Goal: Task Accomplishment & Management: Manage account settings

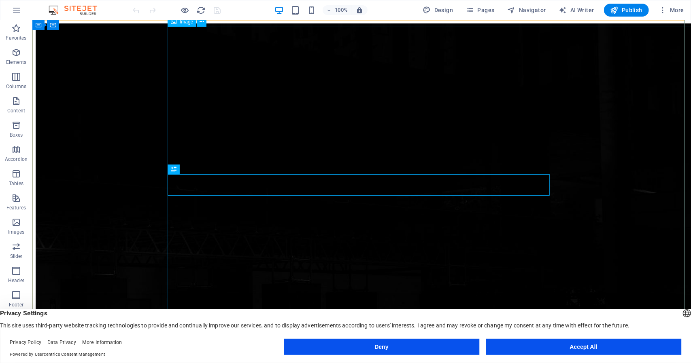
scroll to position [354, 0]
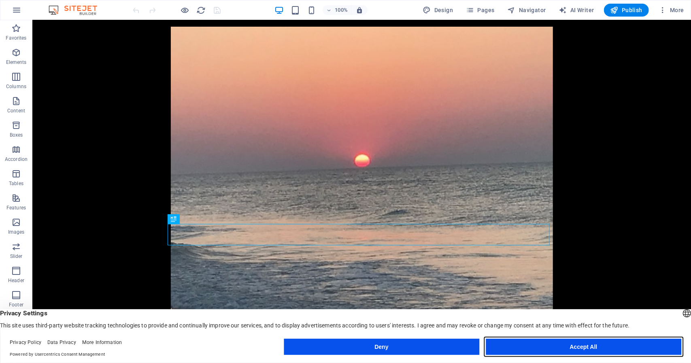
click at [608, 349] on button "Accept All" at bounding box center [582, 347] width 195 height 16
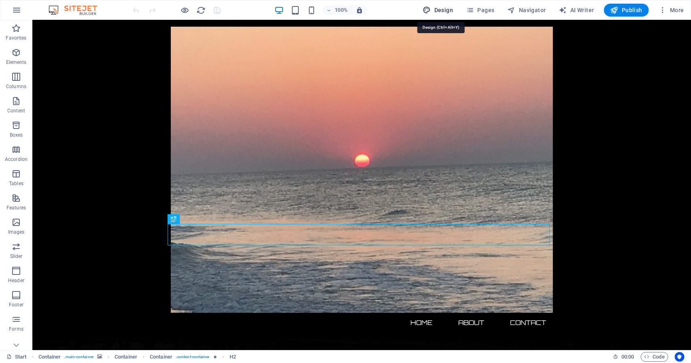
click at [442, 9] on span "Design" at bounding box center [438, 10] width 30 height 8
select select "px"
select select "300"
select select "px"
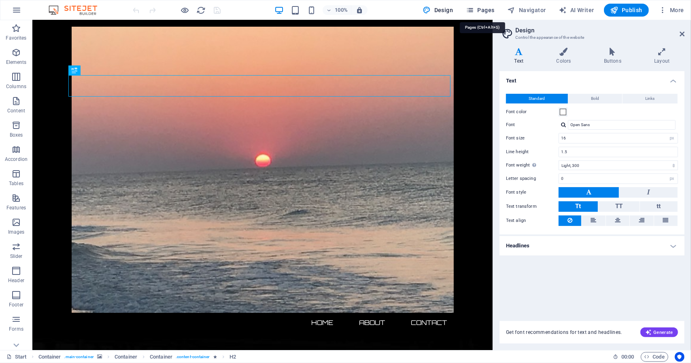
click at [482, 12] on span "Pages" at bounding box center [480, 10] width 28 height 8
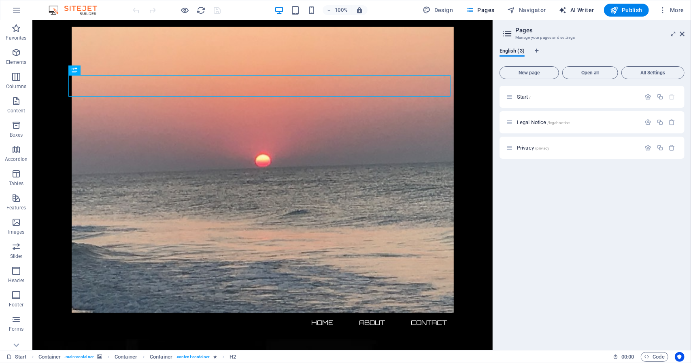
click at [583, 8] on span "AI Writer" at bounding box center [576, 10] width 35 height 8
select select "English"
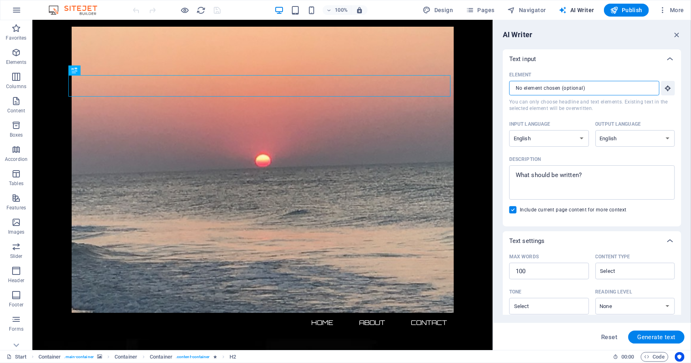
click at [578, 90] on input "Element ​ You can only choose headline and text elements. Existing text in the …" at bounding box center [581, 88] width 144 height 15
click at [668, 89] on icon "button" at bounding box center [667, 88] width 7 height 7
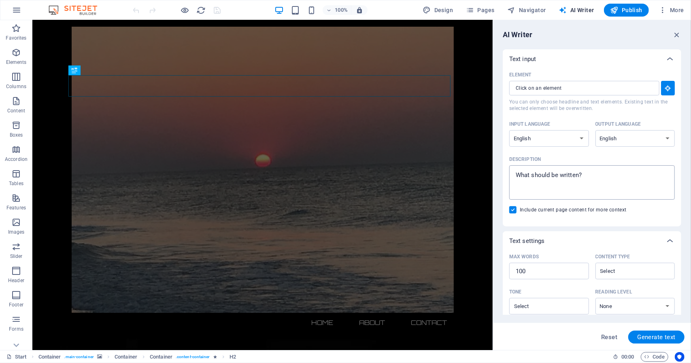
type textarea "x"
click at [548, 174] on textarea "Description x ​" at bounding box center [591, 182] width 157 height 26
type textarea "B"
type textarea "x"
type textarea "Bu"
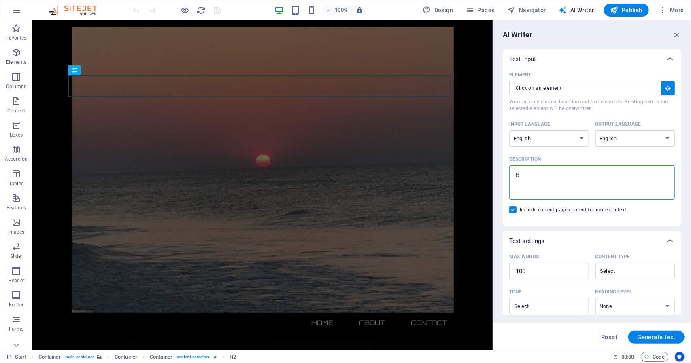
type textarea "x"
type textarea "[PERSON_NAME]"
type textarea "x"
type textarea "Bu"
type textarea "x"
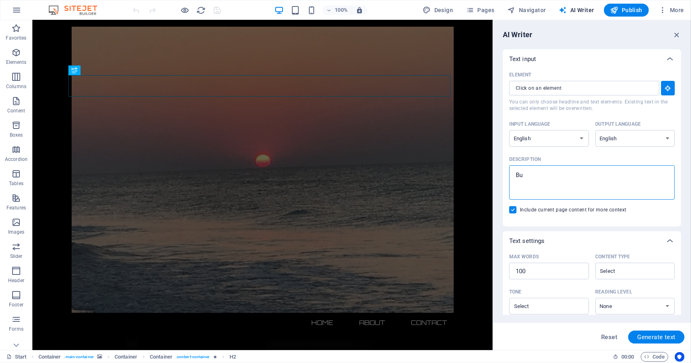
type textarea "Bus"
type textarea "x"
type textarea "Busi"
type textarea "x"
type textarea "Busin"
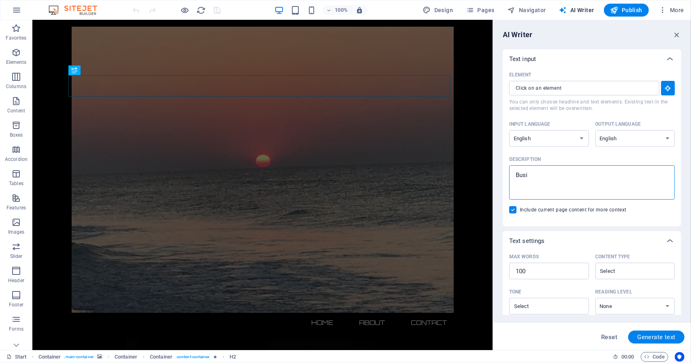
type textarea "x"
type textarea "Busine"
type textarea "x"
type textarea "Busines"
type textarea "x"
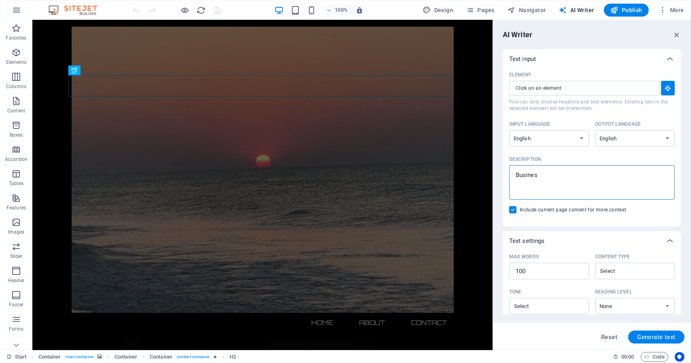
type textarea "Business"
type textarea "x"
type textarea "Business"
type textarea "x"
type textarea "Business D"
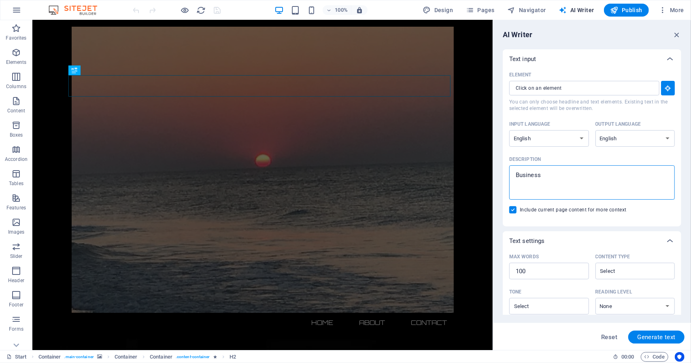
type textarea "x"
type textarea "Business De"
type textarea "x"
type textarea "Business Dev"
type textarea "x"
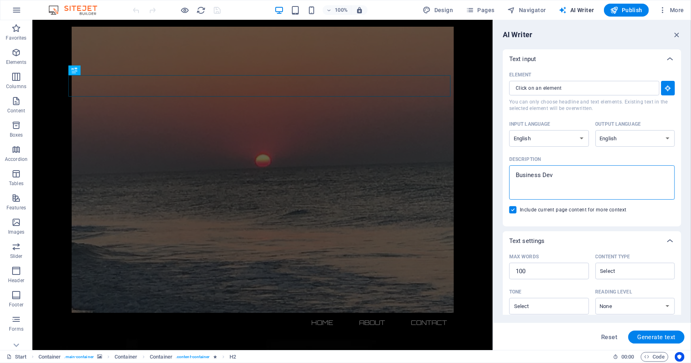
type textarea "Business Deve"
type textarea "x"
type textarea "Business Devel"
type textarea "x"
type textarea "Business Develo"
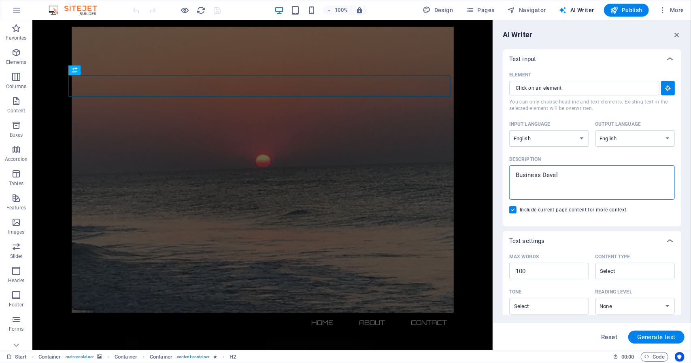
type textarea "x"
type textarea "Business Develop"
type textarea "x"
type textarea "Business Develope"
type textarea "x"
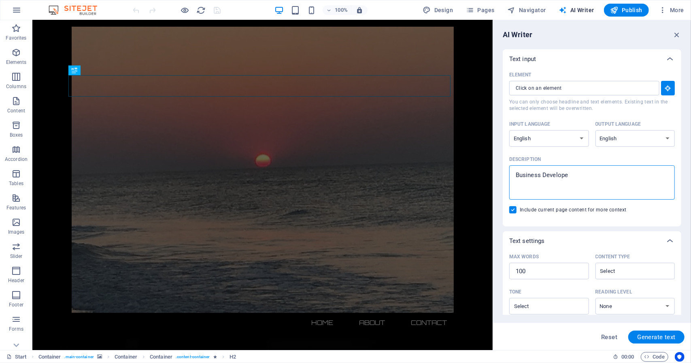
type textarea "Business Developem"
type textarea "x"
type textarea "Business Develope"
type textarea "x"
type textarea "Business Develop"
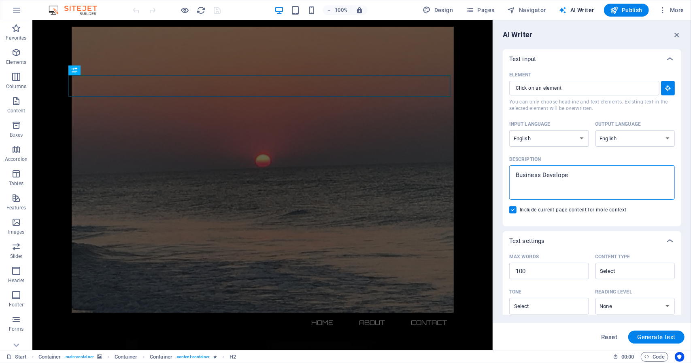
type textarea "x"
type textarea "Business Developm"
type textarea "x"
type textarea "Business Developme"
type textarea "x"
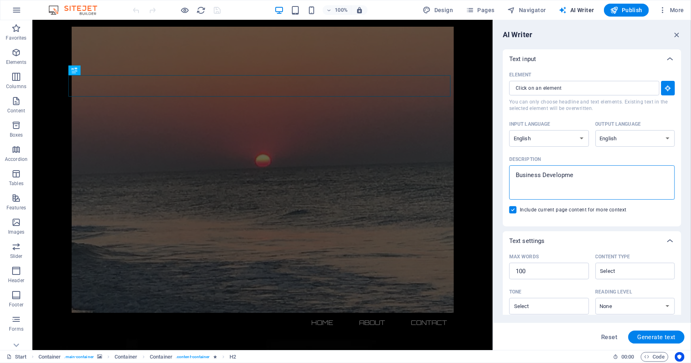
type textarea "Business Developmen"
type textarea "x"
type textarea "Business Development"
type textarea "x"
type textarea "Business Development"
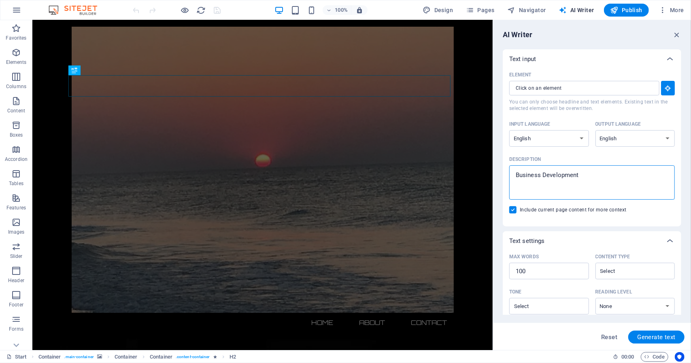
type textarea "x"
type textarea "Business Development O"
type textarea "x"
type textarea "Business Development OE"
type textarea "x"
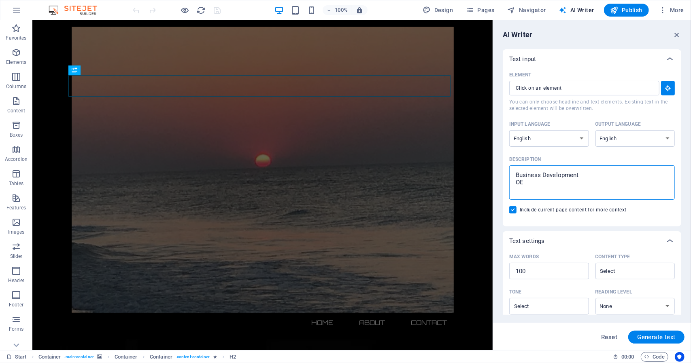
type textarea "Business Development OEM"
type textarea "x"
type textarea "Business Development OEM"
type textarea "x"
type textarea "Business Development OEM C"
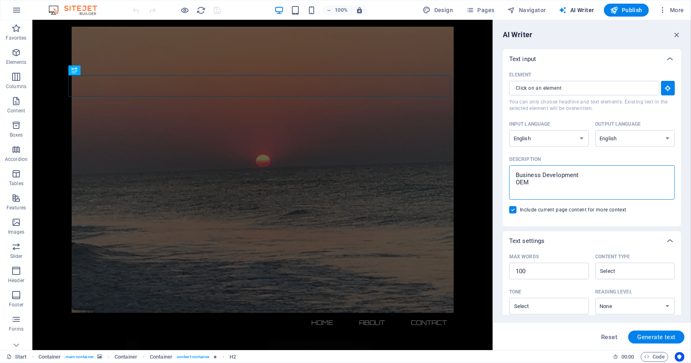
type textarea "x"
type textarea "Business Development OEM Co"
type textarea "x"
type textarea "Business Development OEM Con"
type textarea "x"
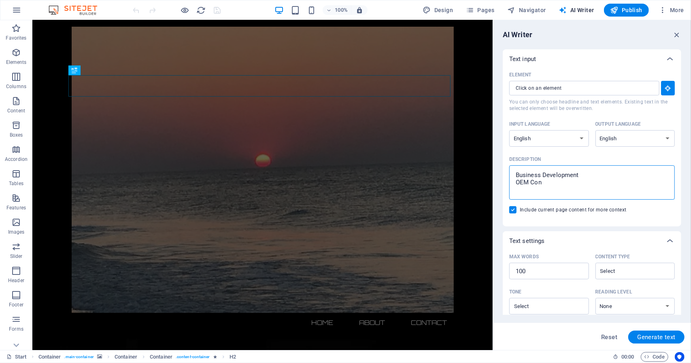
type textarea "Business Development OEM Cont"
type textarea "x"
type textarea "Business Development OEM Contr"
type textarea "x"
type textarea "Business Development OEM Contra"
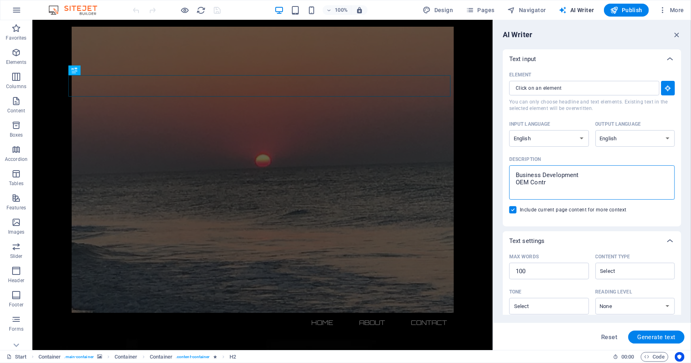
type textarea "x"
type textarea "Business Development OEM Contrac"
type textarea "x"
type textarea "Business Development OEM Contract"
type textarea "x"
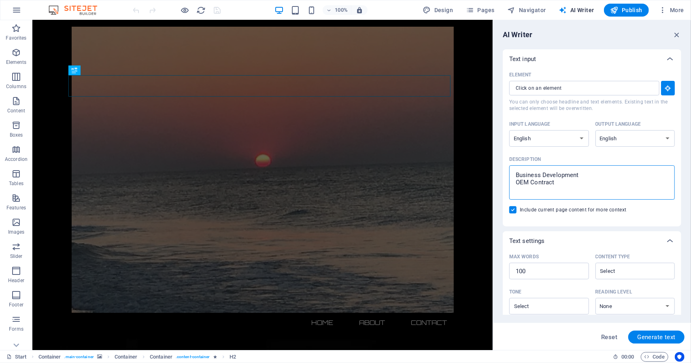
type textarea "Business Development OEM Contracts"
type textarea "x"
type textarea "Business Development OEM Contracts"
type textarea "x"
drag, startPoint x: 530, startPoint y: 183, endPoint x: 511, endPoint y: 180, distance: 20.0
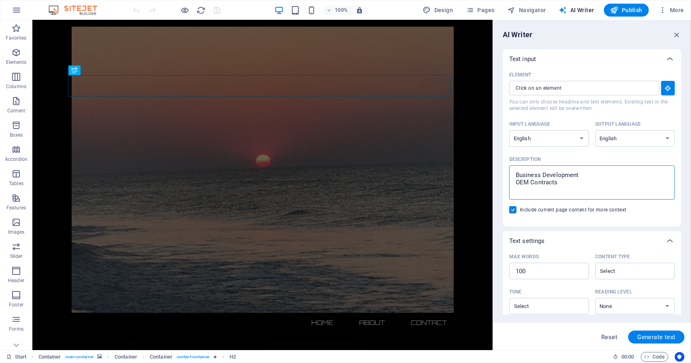
click at [511, 180] on div "Business Development OEM Contracts x ​" at bounding box center [591, 182] width 165 height 34
click at [513, 180] on textarea "Business Development OEM Contracts" at bounding box center [591, 182] width 157 height 26
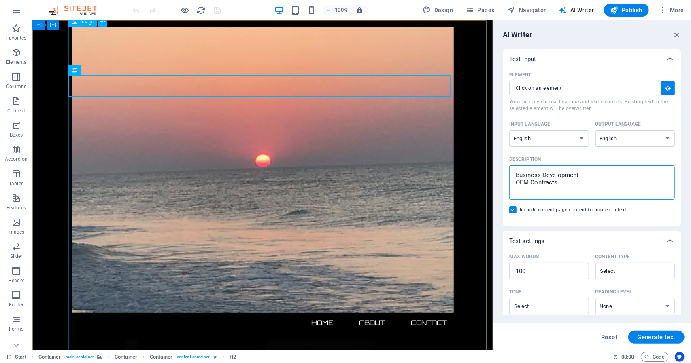
type textarea "Business Development Contracts"
type textarea "x"
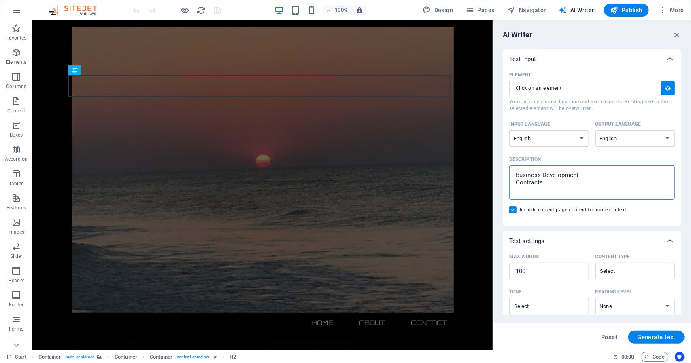
click at [551, 183] on textarea "Business Development Contracts" at bounding box center [591, 182] width 157 height 26
type textarea "Business Development Contract"
type textarea "x"
type textarea "Business Development Contract"
type textarea "x"
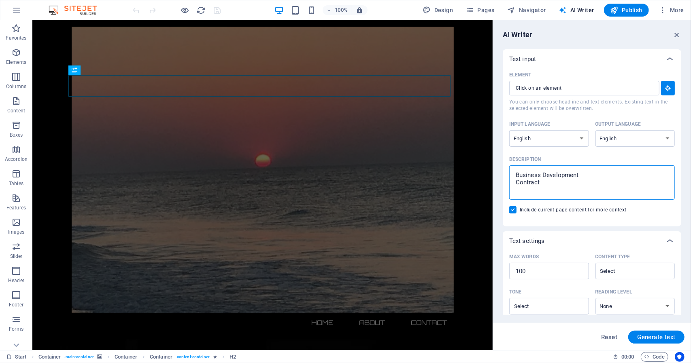
type textarea "Business Development Contract A"
type textarea "x"
type textarea "Business Development Contract An"
type textarea "x"
type textarea "Business Development Contract [PERSON_NAME]"
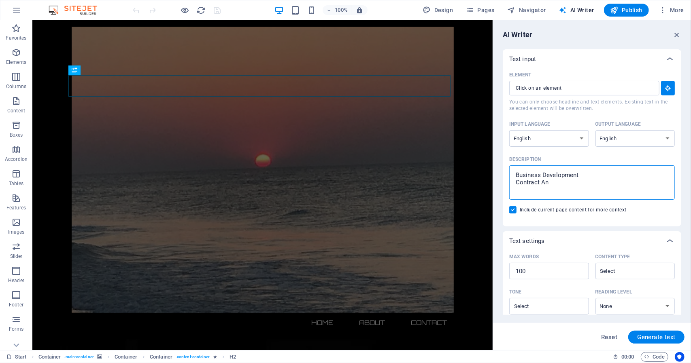
type textarea "x"
type textarea "Business Development Contract Anal"
type textarea "x"
type textarea "Business Development Contract Analy"
type textarea "x"
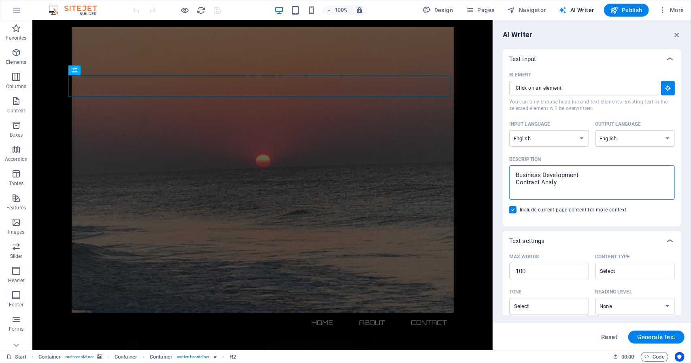
type textarea "Business Development Contract Analys"
type textarea "x"
type textarea "Business Development Contract Analysu"
type textarea "x"
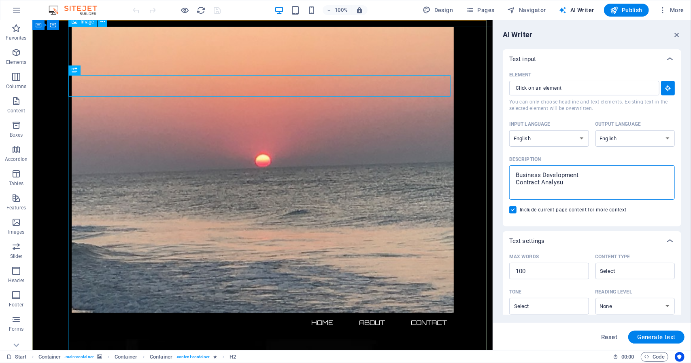
type textarea "Business Development Contract Analysus"
type textarea "x"
type textarea "Business Development Contract Analysu"
type textarea "x"
type textarea "Business Development Contract Analys"
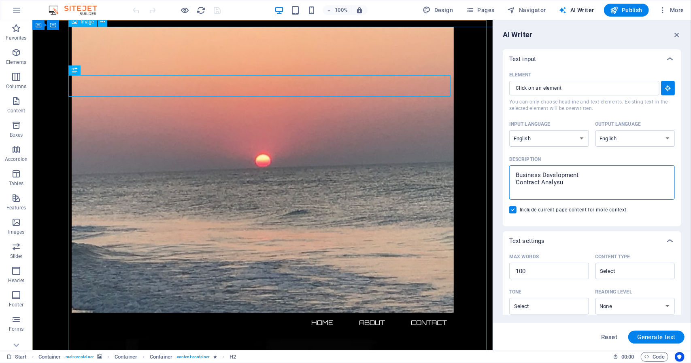
type textarea "x"
type textarea "Business Development Contract Analysi"
type textarea "x"
type textarea "Business Development Contract Analysis"
type textarea "x"
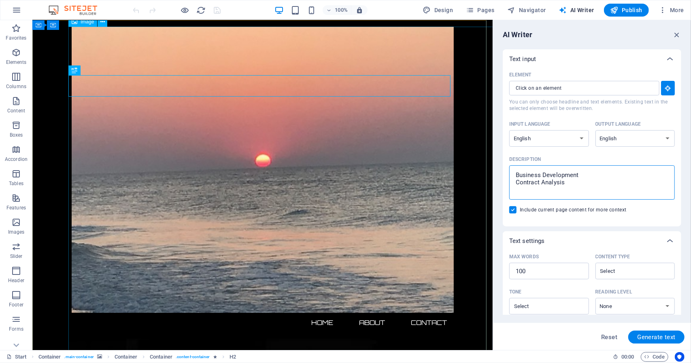
type textarea "Business Development Contract Analysis"
type textarea "x"
type textarea "Business Development Contract Analysis R"
type textarea "x"
type textarea "Business Development Contract Analysis Ri"
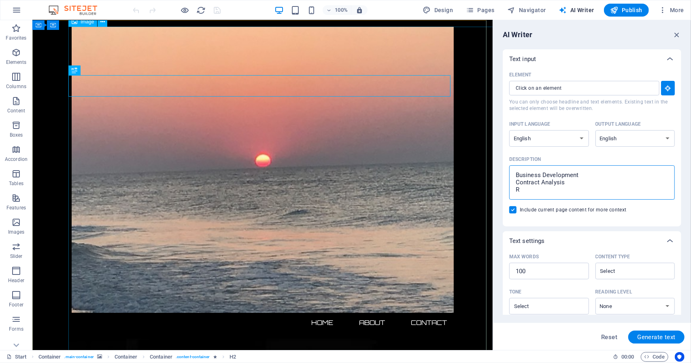
type textarea "x"
type textarea "Business Development Contract Analysis Ris"
type textarea "x"
type textarea "Business Development Contract Analysis Risk"
type textarea "x"
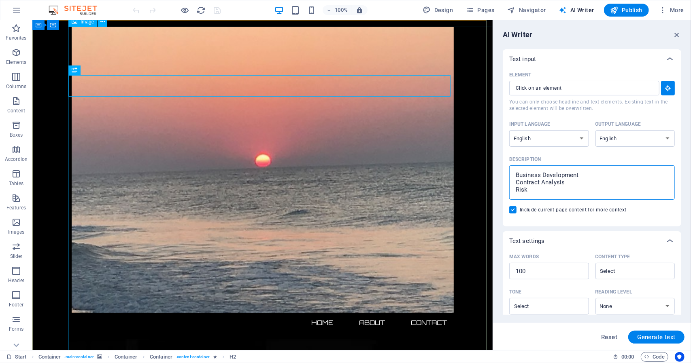
type textarea "Business Development Contract Analysis Risk"
type textarea "x"
type textarea "Business Development Contract Analysis Risk M"
type textarea "x"
type textarea "Business Development Contract Analysis Risk Ma"
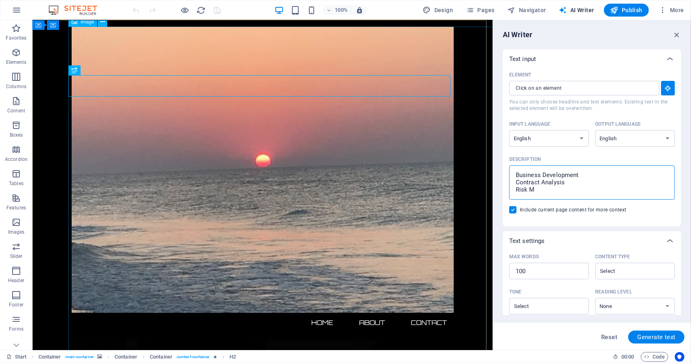
type textarea "x"
type textarea "Business Development Contract Analysis Risk Man"
type textarea "x"
type textarea "Business Development Contract Analysis Risk Mana"
type textarea "x"
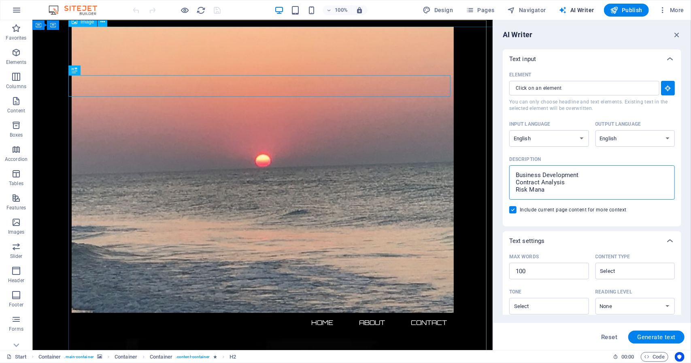
type textarea "Business Development Contract Analysis Risk Manag"
type textarea "x"
type textarea "Business Development Contract Analysis Risk Manage"
type textarea "x"
type textarea "Business Development Contract Analysis Risk Managem"
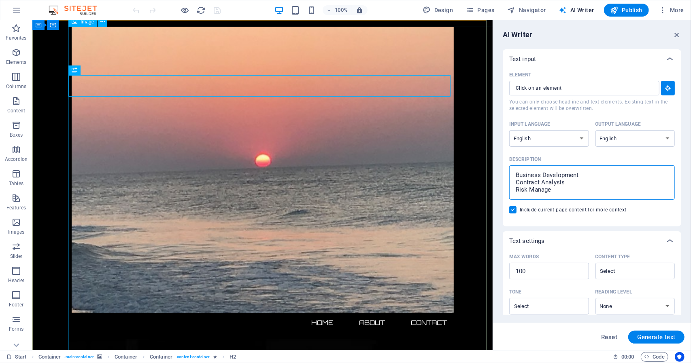
type textarea "x"
type textarea "Business Development Contract Analysis Risk Manageme"
type textarea "x"
type textarea "Business Development Contract Analysis Risk Managemen"
type textarea "x"
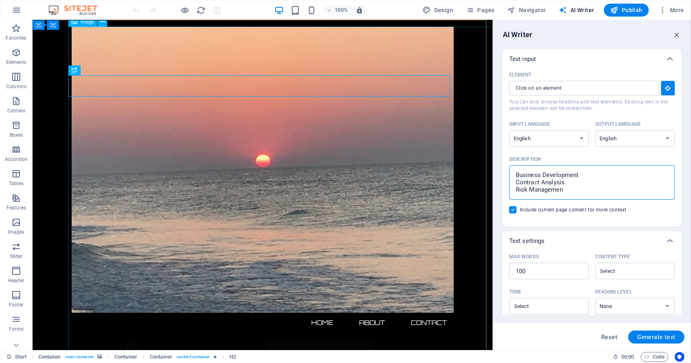
type textarea "Business Development Contract Analysis Risk Management"
type textarea "x"
type textarea "Business Development Contract Analysis Risk Management"
type textarea "x"
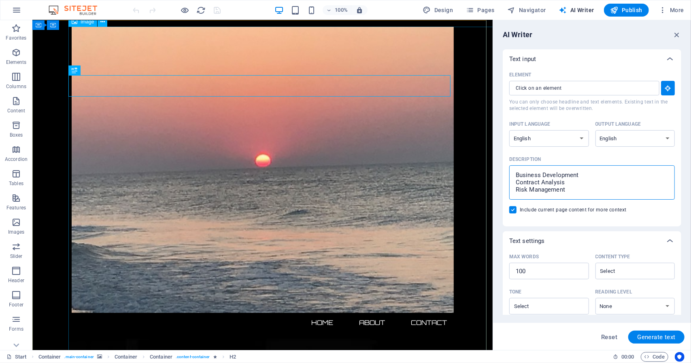
type textarea "Business Development Contract Analysis Risk Management B"
type textarea "x"
type textarea "Business Development Contract Analysis Risk Management Bu"
type textarea "x"
type textarea "Business Development Contract Analysis Risk Management Bus"
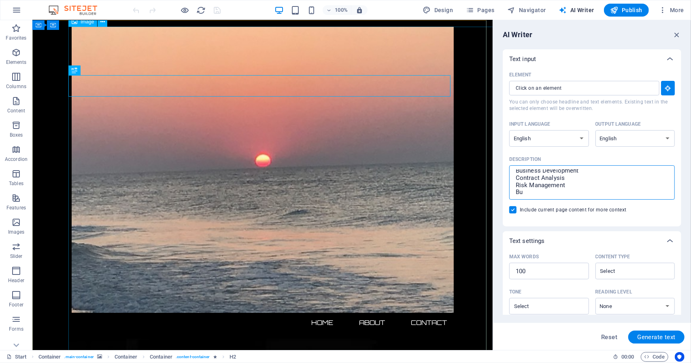
type textarea "x"
type textarea "Business Development Contract Analysis Risk Management Busi"
type textarea "x"
type textarea "Business Development Contract Analysis Risk Management Busin"
type textarea "x"
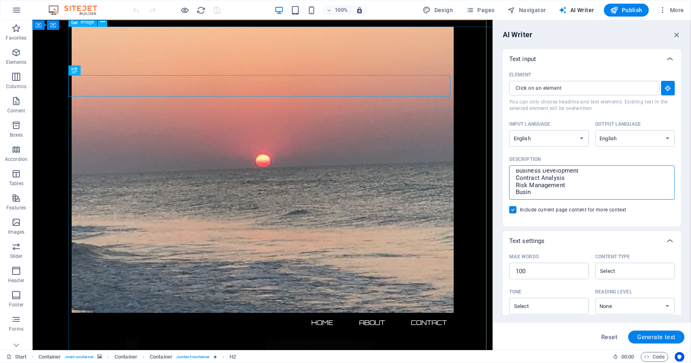
type textarea "Business Development Contract Analysis Risk Management Busine"
type textarea "x"
type textarea "Business Development Contract Analysis Risk Management Busines"
type textarea "x"
type textarea "Business Development Contract Analysis Risk Management Business"
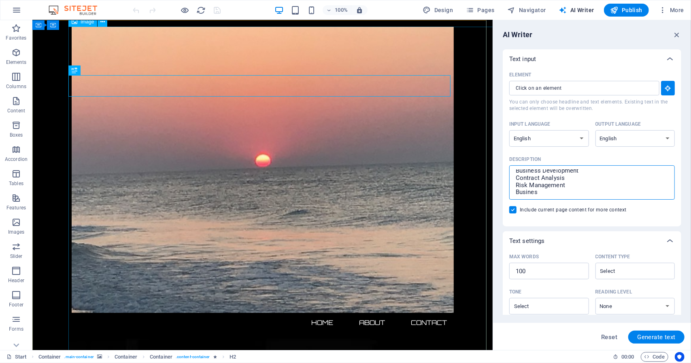
type textarea "x"
type textarea "Business Development Contract Analysis Risk Management Business"
type textarea "x"
type textarea "Business Development Contract Analysis Risk Management Business P"
type textarea "x"
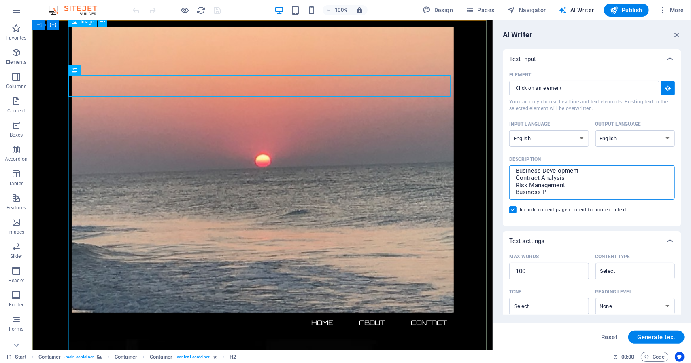
type textarea "Business Development Contract Analysis Risk Management Business Pr"
type textarea "x"
type textarea "Business Development Contract Analysis Risk Management Business Pro"
type textarea "x"
type textarea "Business Development Contract Analysis Risk Management Business Proc"
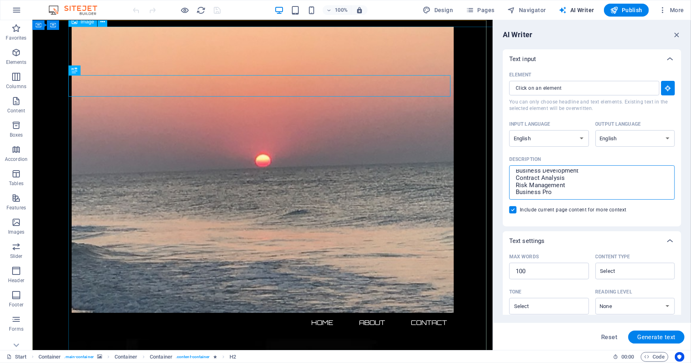
type textarea "x"
type textarea "Business Development Contract Analysis Risk Management Business Proce"
type textarea "x"
type textarea "Business Development Contract Analysis Risk Management Business Proces"
type textarea "x"
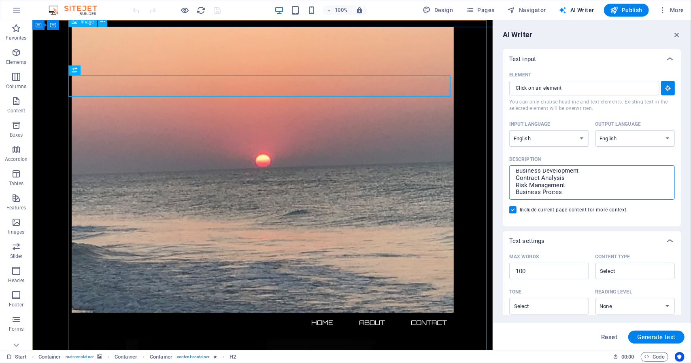
type textarea "Business Development Contract Analysis Risk Management Business Process"
type textarea "x"
type textarea "Business Development Contract Analysis Risk Management Business Process"
type textarea "x"
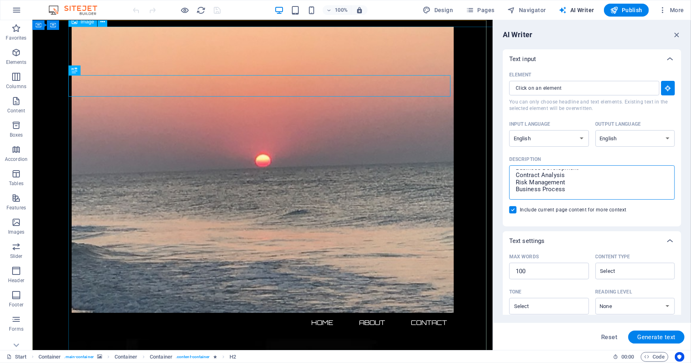
type textarea "Business Development Contract Analysis Risk Management Business Process S"
type textarea "x"
type textarea "Business Development Contract Analysis Risk Management Business Process Sa"
type textarea "x"
type textarea "Business Development Contract Analysis Risk Management Business Process [PERSON…"
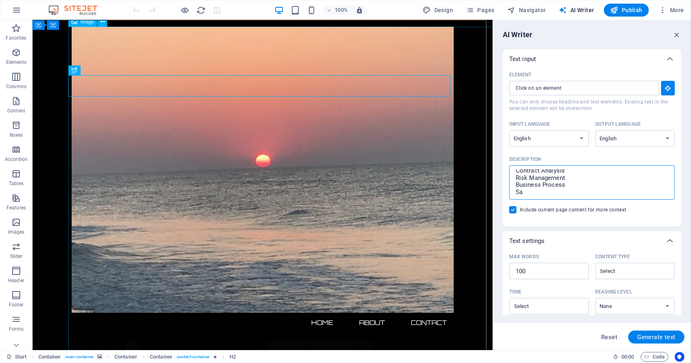
type textarea "x"
type textarea "Business Development Contract Analysis Risk Management Business Process Sales"
type textarea "x"
type textarea "Business Development Contract Analysis Risk Management Business Process Sales"
type textarea "x"
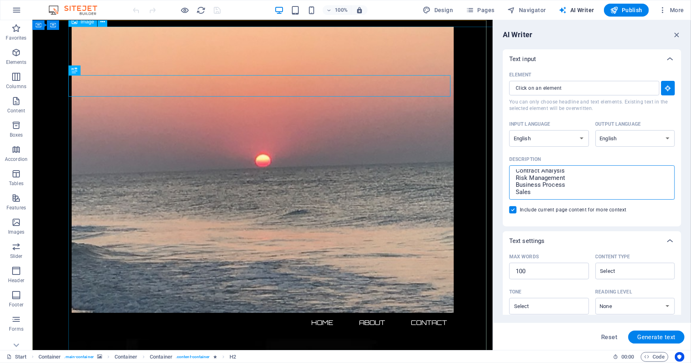
type textarea "Business Development Contract Analysis Risk Management Business Process Sales"
type textarea "x"
type textarea "Business Development Contract Analysis Risk Management Business Process Sale"
type textarea "x"
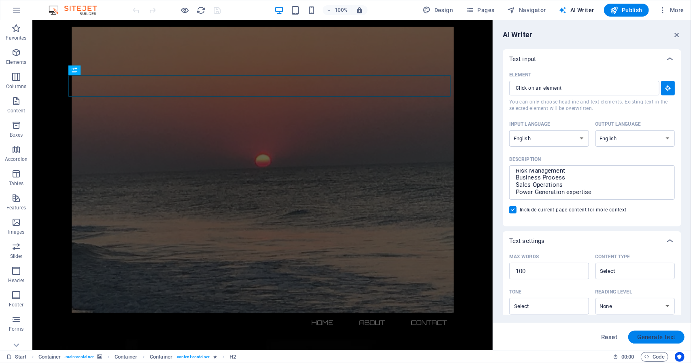
click at [660, 335] on span "Generate text" at bounding box center [656, 337] width 38 height 6
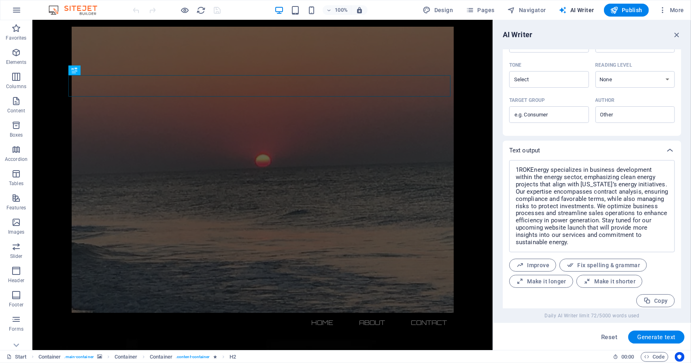
scroll to position [232, 0]
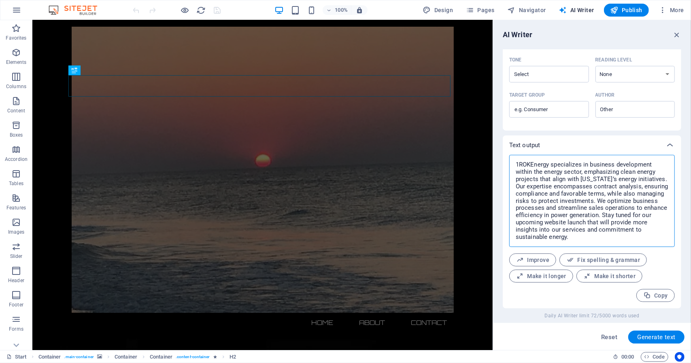
drag, startPoint x: 633, startPoint y: 243, endPoint x: 505, endPoint y: 153, distance: 156.5
click at [505, 153] on div "Text output 1ROKEnergy specializes in business development within the energy se…" at bounding box center [591, 222] width 178 height 173
click at [653, 338] on span "Generate text" at bounding box center [656, 337] width 38 height 6
drag, startPoint x: 656, startPoint y: 242, endPoint x: 507, endPoint y: 148, distance: 175.6
click at [506, 150] on div "Text output Our expertise lies in delivering comprehensive solutions in busines…" at bounding box center [591, 222] width 178 height 173
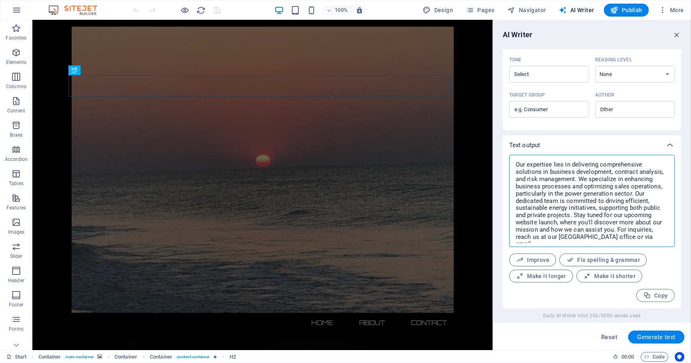
paste textarea
click at [655, 298] on span "Copy" at bounding box center [655, 296] width 25 height 8
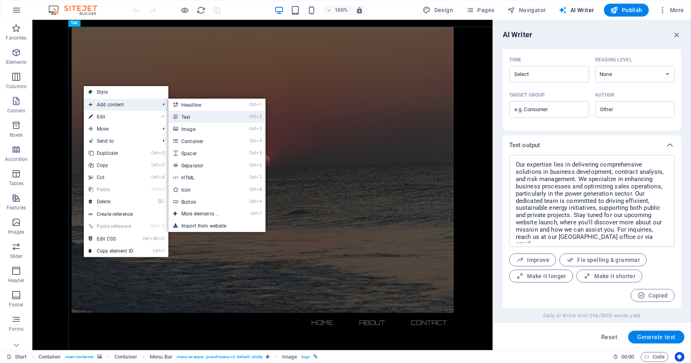
click at [184, 115] on link "Ctrl 2 Text" at bounding box center [201, 117] width 67 height 12
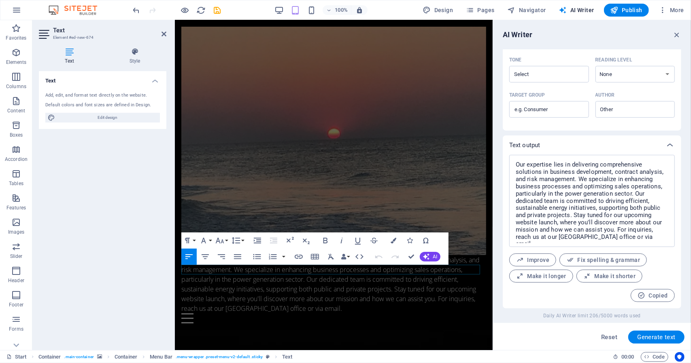
scroll to position [3973, 1]
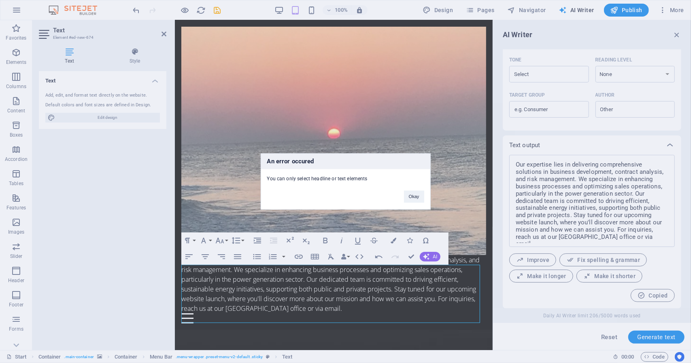
click at [125, 242] on div "An error occured You can only select headline or text elements Okay" at bounding box center [345, 181] width 691 height 363
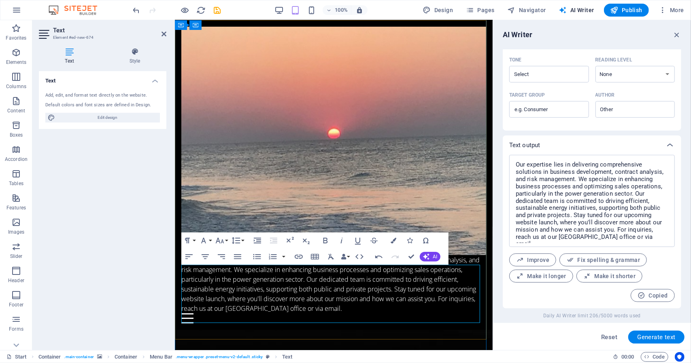
click at [353, 269] on p "Our expertise lies in delivering comprehensive solutions in business developmen…" at bounding box center [333, 284] width 305 height 58
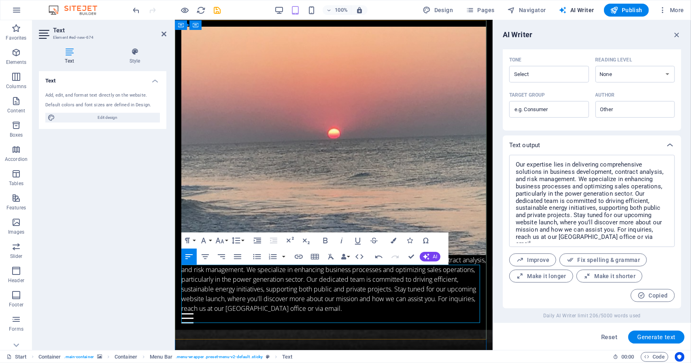
click at [398, 313] on p "Our expertise lies in delivering comprehensive solutions in power business deve…" at bounding box center [333, 284] width 305 height 58
click at [371, 189] on figure at bounding box center [333, 140] width 305 height 229
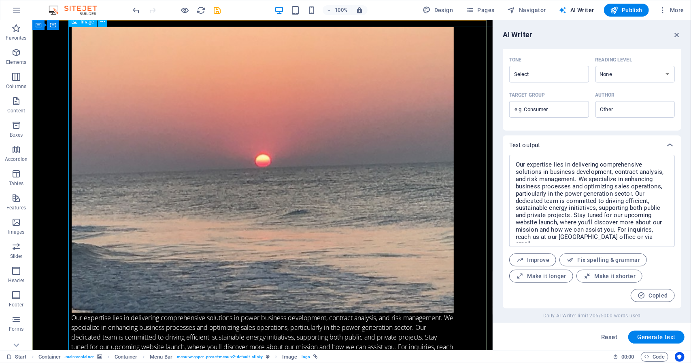
click at [292, 272] on figure at bounding box center [262, 169] width 382 height 286
click at [452, 313] on figure at bounding box center [262, 169] width 382 height 286
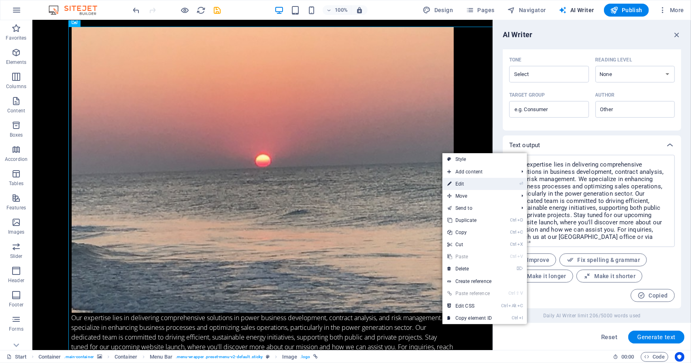
click at [461, 185] on link "⏎ Edit" at bounding box center [469, 184] width 54 height 12
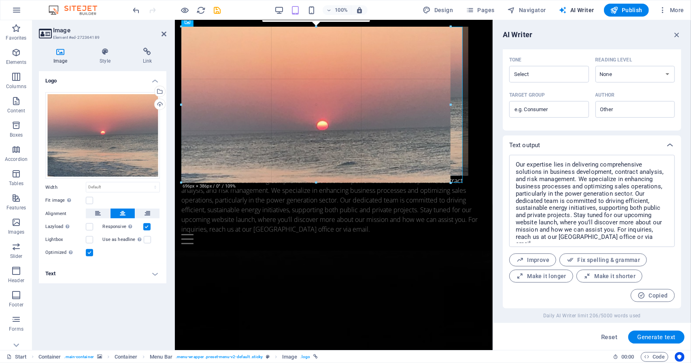
scroll to position [654, 0]
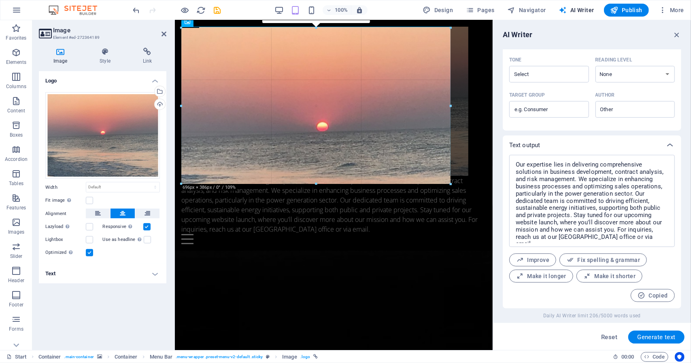
drag, startPoint x: 182, startPoint y: 266, endPoint x: 236, endPoint y: 177, distance: 104.2
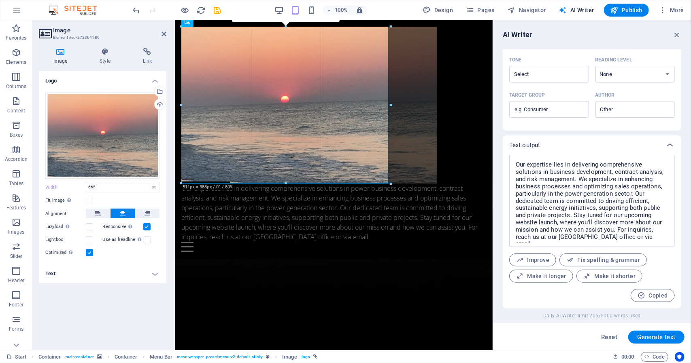
drag, startPoint x: 450, startPoint y: 228, endPoint x: 387, endPoint y: 185, distance: 76.3
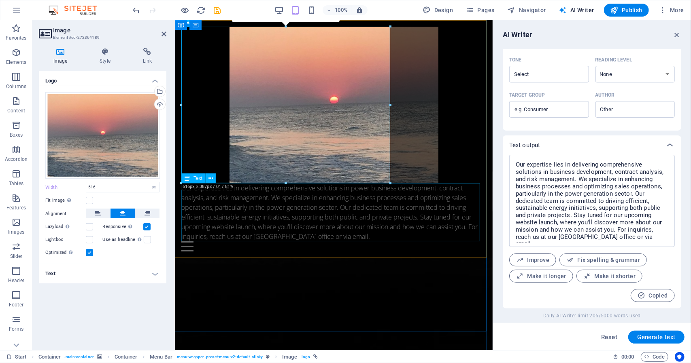
click at [292, 210] on div "Our expertise lies in delivering comprehensive solutions in power business deve…" at bounding box center [333, 212] width 305 height 58
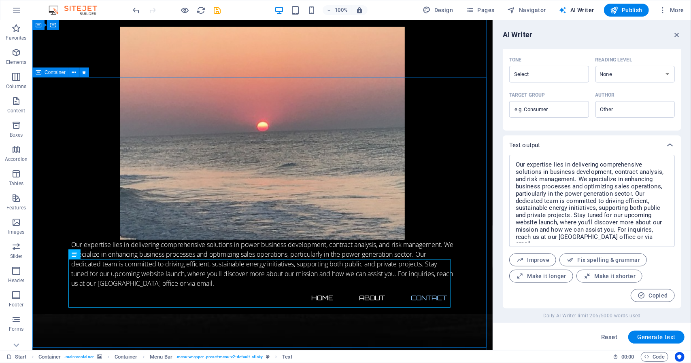
scroll to position [640, 0]
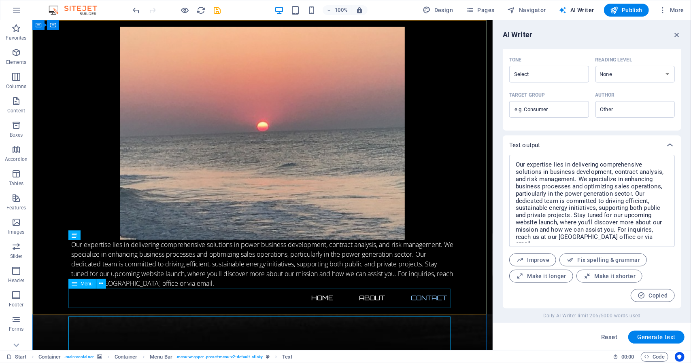
click at [361, 299] on nav "Home About Contact" at bounding box center [262, 297] width 382 height 19
click at [313, 298] on nav "Home About Contact" at bounding box center [262, 297] width 382 height 19
click at [424, 298] on nav "Home About Contact" at bounding box center [262, 297] width 382 height 19
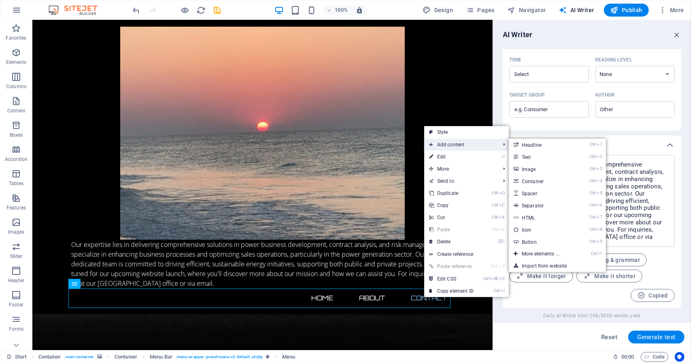
click at [459, 145] on span "Add content" at bounding box center [460, 145] width 72 height 12
click at [530, 215] on link "Ctrl 7 HTML" at bounding box center [541, 218] width 67 height 12
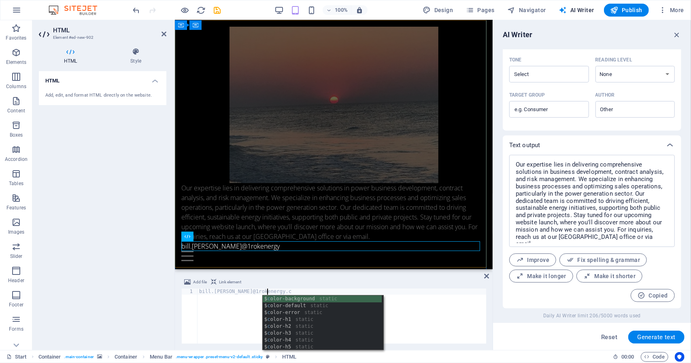
scroll to position [0, 5]
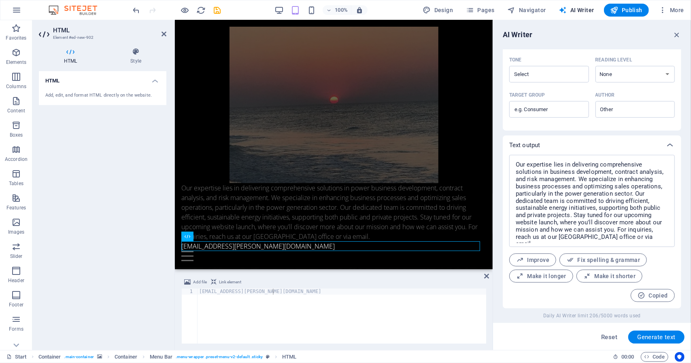
click at [116, 261] on div "HTML Add, edit, and format HTML directly on the website." at bounding box center [102, 207] width 127 height 273
click at [473, 258] on div at bounding box center [333, 256] width 305 height 10
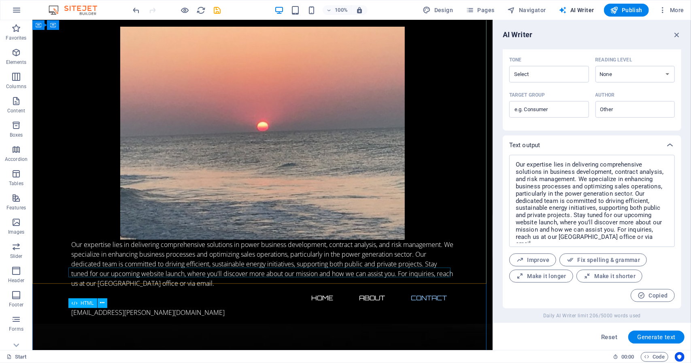
scroll to position [640, 0]
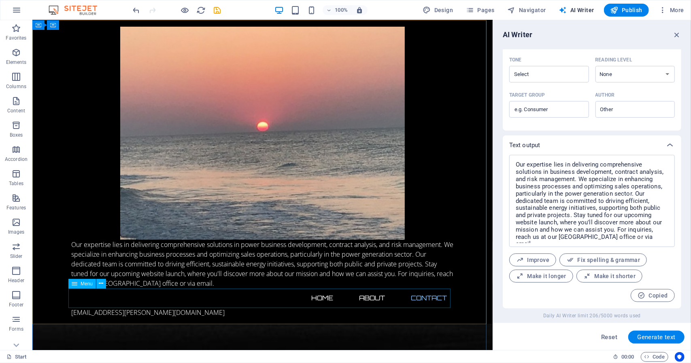
click at [320, 298] on nav "Home About Contact" at bounding box center [262, 297] width 382 height 19
click at [427, 299] on nav "Home About Contact" at bounding box center [262, 297] width 382 height 19
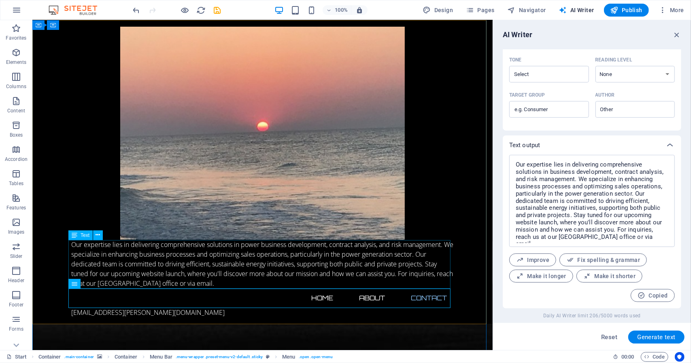
click at [267, 258] on div "Our expertise lies in delivering comprehensive solutions in power business deve…" at bounding box center [262, 263] width 382 height 49
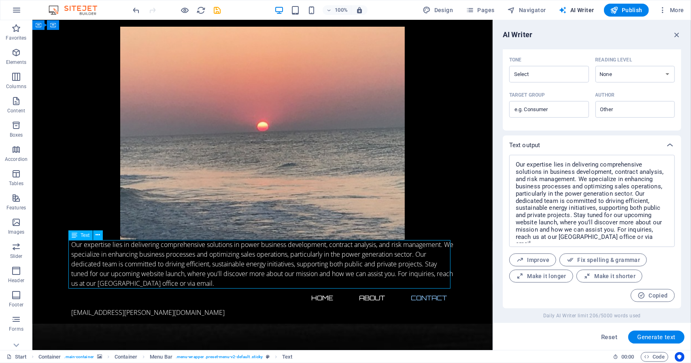
drag, startPoint x: 266, startPoint y: 256, endPoint x: 313, endPoint y: 256, distance: 46.9
click at [313, 256] on div "Our expertise lies in delivering comprehensive solutions in power business deve…" at bounding box center [262, 263] width 382 height 49
click at [304, 254] on div "Our expertise lies in delivering comprehensive solutions in power business deve…" at bounding box center [262, 263] width 382 height 49
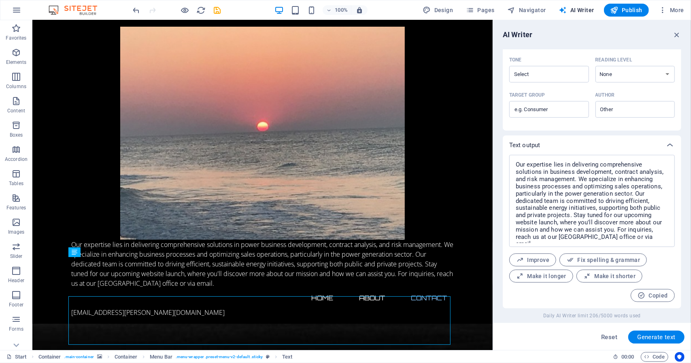
scroll to position [628, 0]
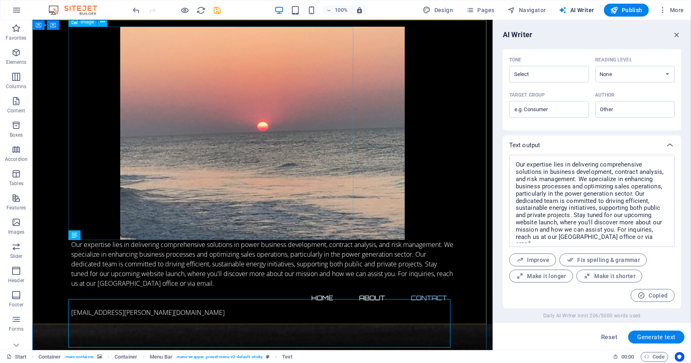
click at [335, 226] on figure at bounding box center [262, 132] width 382 height 213
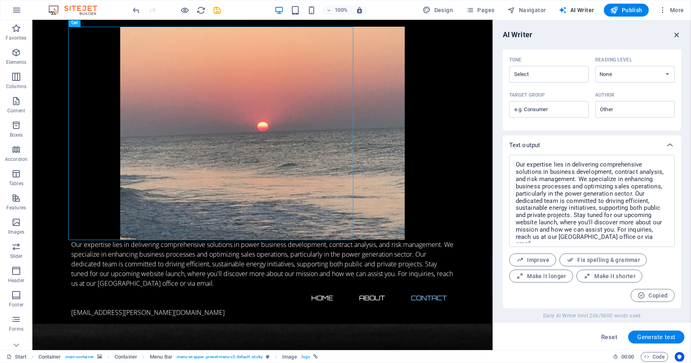
click at [678, 34] on icon "button" at bounding box center [676, 34] width 9 height 9
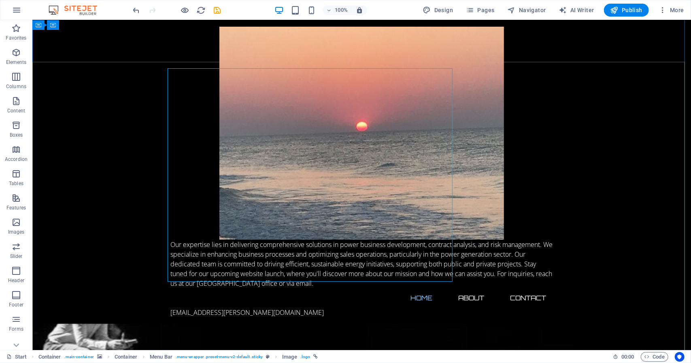
scroll to position [488, 0]
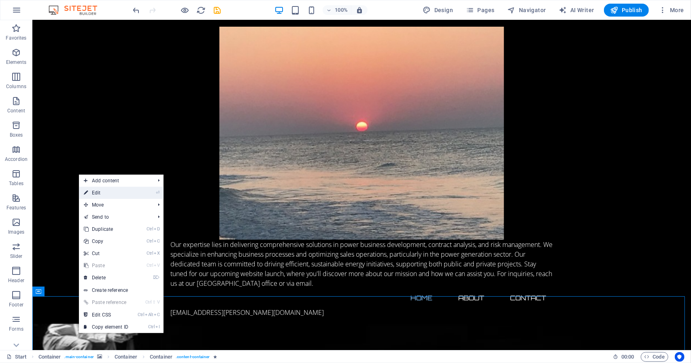
click at [96, 192] on link "⏎ Edit" at bounding box center [106, 193] width 54 height 12
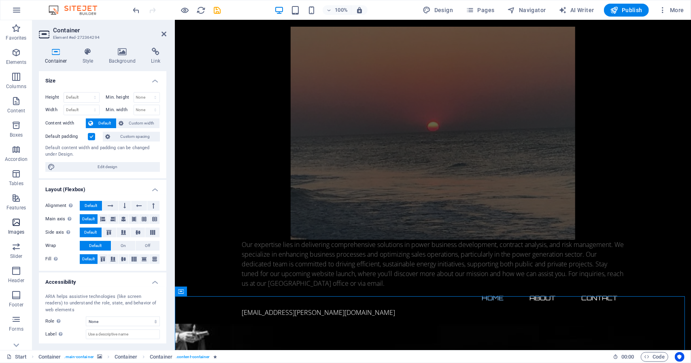
click at [14, 223] on icon "button" at bounding box center [16, 223] width 10 height 10
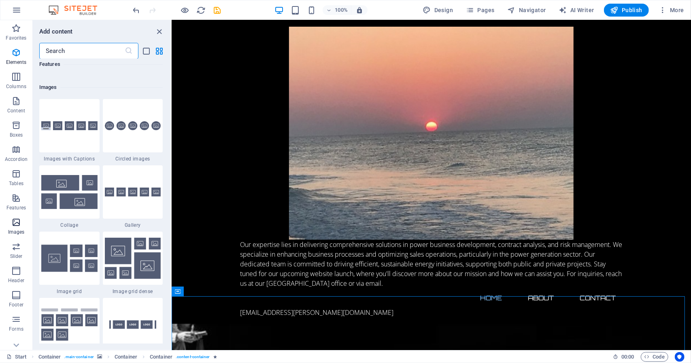
scroll to position [4102, 0]
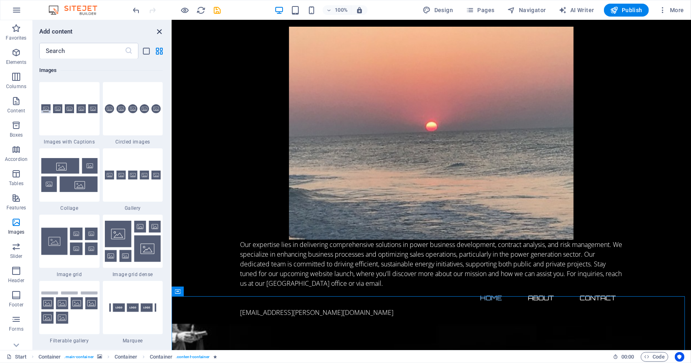
click at [157, 31] on icon "close panel" at bounding box center [159, 31] width 9 height 9
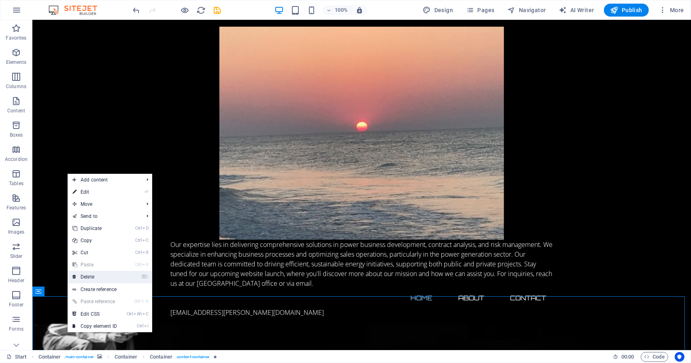
click at [90, 275] on link "⌦ Delete" at bounding box center [95, 277] width 54 height 12
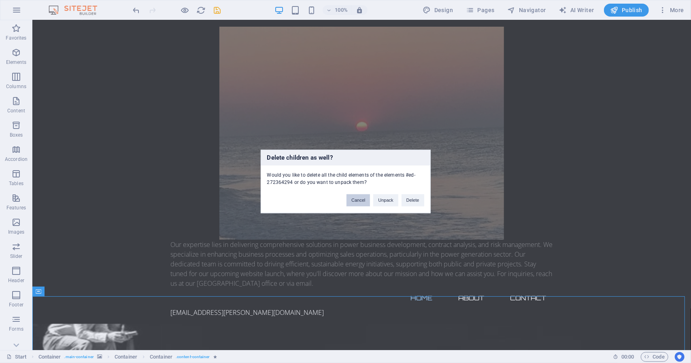
click at [362, 199] on button "Cancel" at bounding box center [357, 201] width 23 height 12
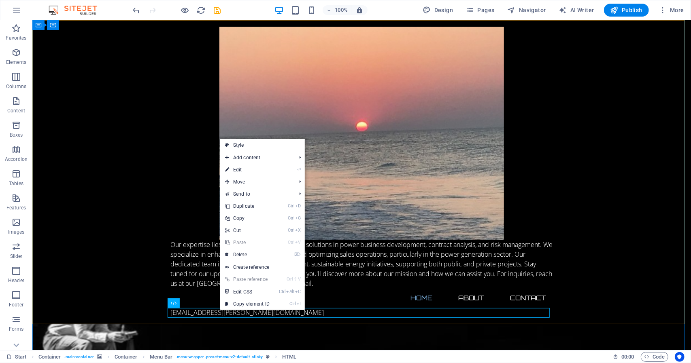
click at [120, 255] on div "Our expertise lies in delivering comprehensive solutions in power business deve…" at bounding box center [361, 172] width 658 height 304
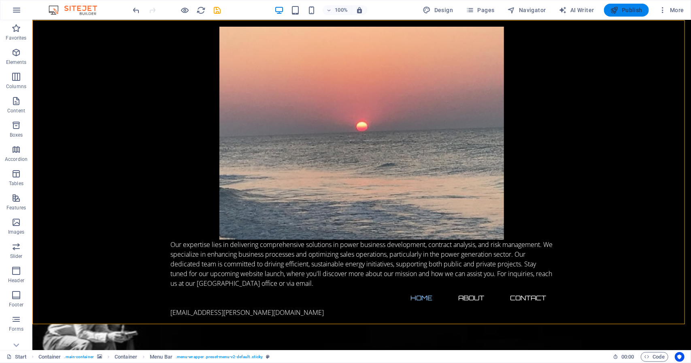
click at [628, 9] on span "Publish" at bounding box center [626, 10] width 32 height 8
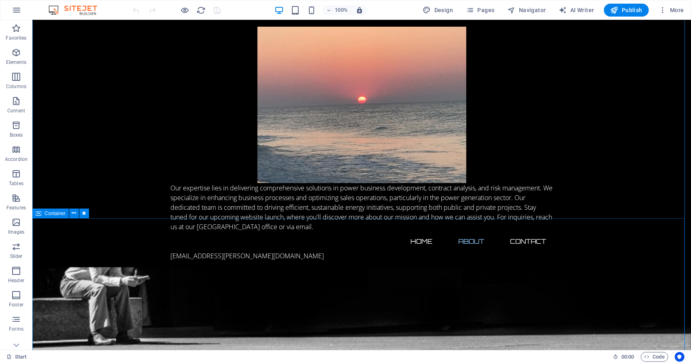
scroll to position [526, 0]
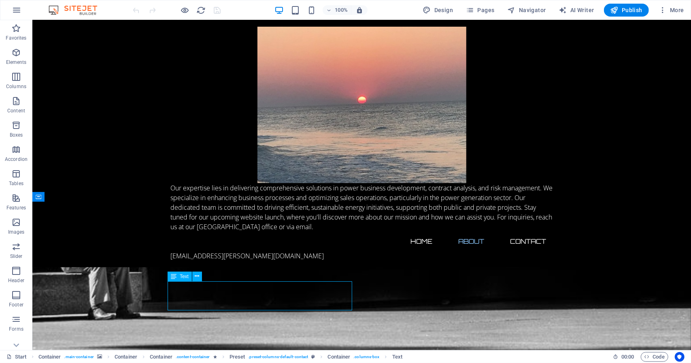
drag, startPoint x: 284, startPoint y: 295, endPoint x: 278, endPoint y: 295, distance: 6.5
click at [174, 277] on icon at bounding box center [174, 277] width 6 height 10
click at [196, 275] on icon at bounding box center [197, 276] width 4 height 8
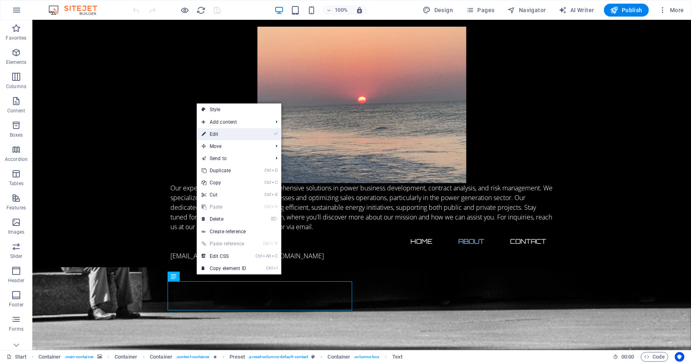
click at [217, 134] on link "⏎ Edit" at bounding box center [224, 134] width 54 height 12
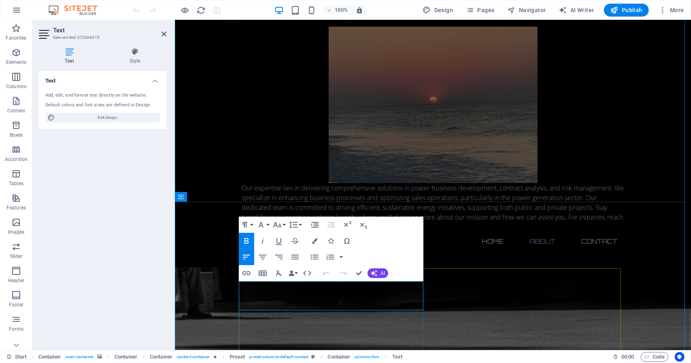
drag, startPoint x: 312, startPoint y: 286, endPoint x: 317, endPoint y: 286, distance: 4.9
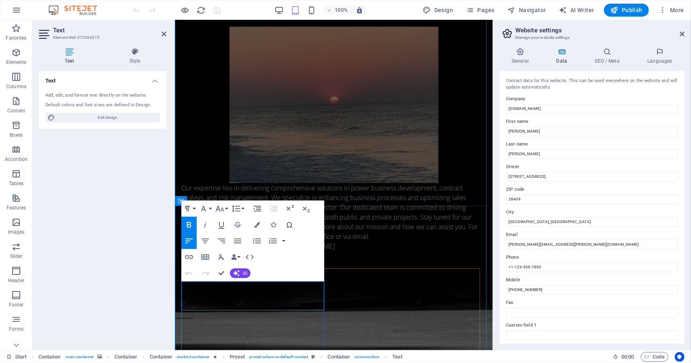
scroll to position [523, 0]
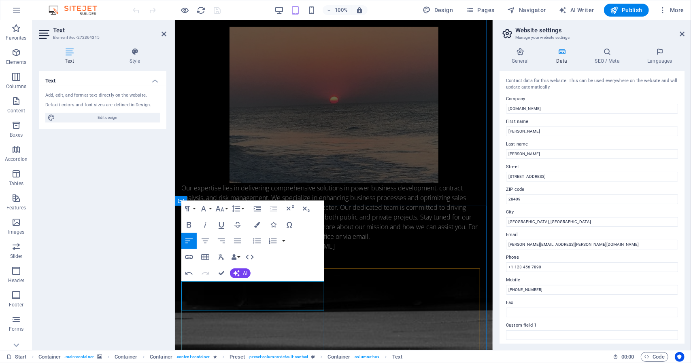
drag, startPoint x: 302, startPoint y: 295, endPoint x: 256, endPoint y: 295, distance: 45.7
drag, startPoint x: 254, startPoint y: 295, endPoint x: 205, endPoint y: 295, distance: 48.9
drag, startPoint x: 203, startPoint y: 304, endPoint x: 276, endPoint y: 309, distance: 73.0
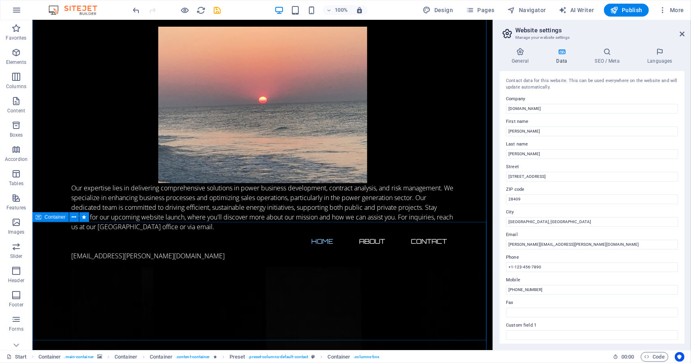
scroll to position [361, 0]
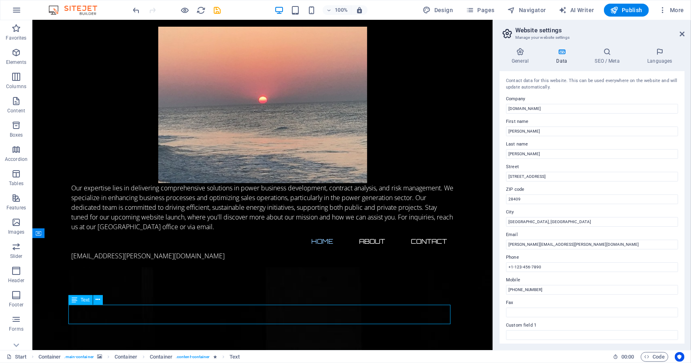
scroll to position [403, 0]
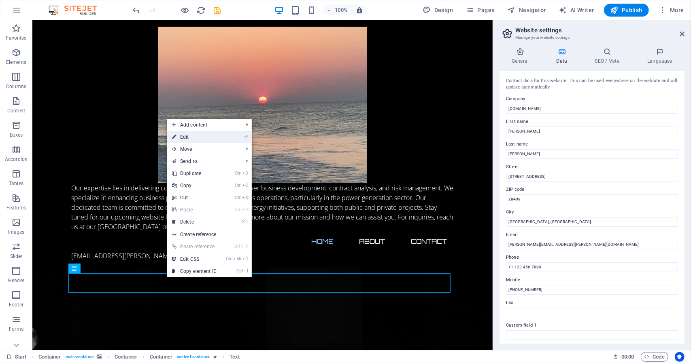
click at [182, 136] on link "⏎ Edit" at bounding box center [194, 137] width 54 height 12
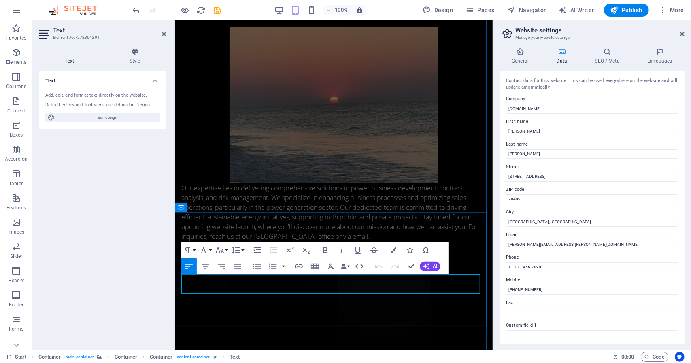
drag, startPoint x: 244, startPoint y: 288, endPoint x: 256, endPoint y: 294, distance: 13.9
drag, startPoint x: 320, startPoint y: 289, endPoint x: 267, endPoint y: 289, distance: 52.6
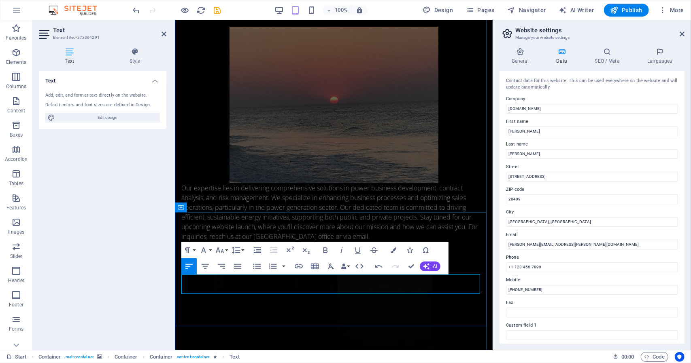
drag, startPoint x: 265, startPoint y: 280, endPoint x: 219, endPoint y: 279, distance: 46.5
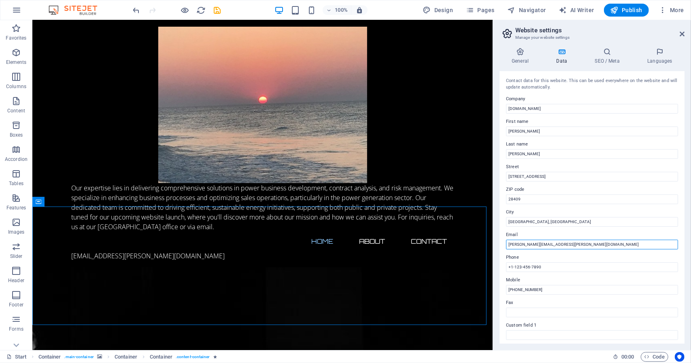
click at [560, 245] on input "[PERSON_NAME][EMAIL_ADDRESS][PERSON_NAME][DOMAIN_NAME]" at bounding box center [592, 245] width 172 height 10
drag, startPoint x: 568, startPoint y: 261, endPoint x: 458, endPoint y: 243, distance: 112.0
type input "b"
type input "Bill.Geisler@1ROKEnergy.com"
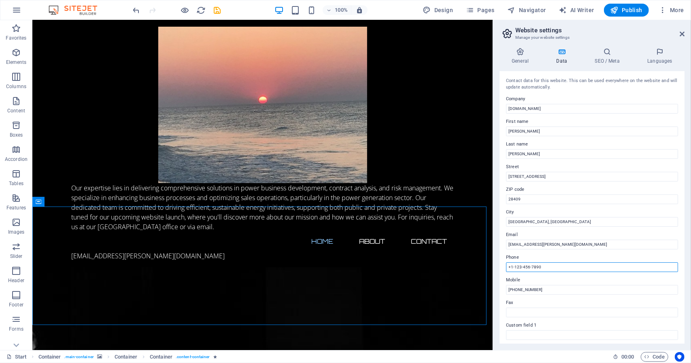
drag, startPoint x: 557, startPoint y: 267, endPoint x: 494, endPoint y: 263, distance: 63.2
click at [494, 263] on aside "Website settings Manage your website settings General Data SEO / Meta Languages…" at bounding box center [591, 185] width 198 height 330
type input "+1-910-616-9914"
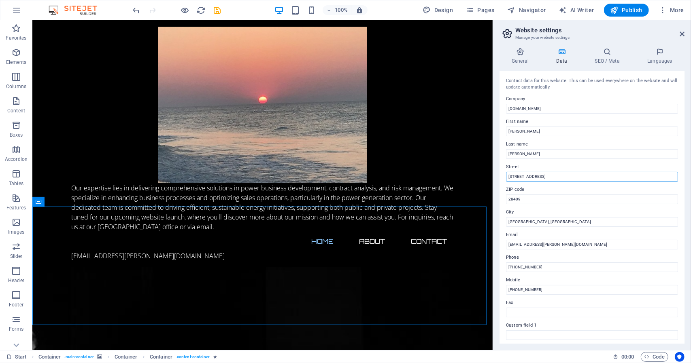
drag, startPoint x: 573, startPoint y: 199, endPoint x: 487, endPoint y: 177, distance: 88.6
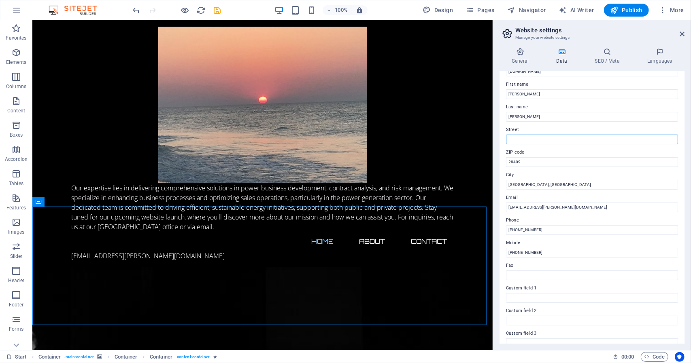
scroll to position [0, 0]
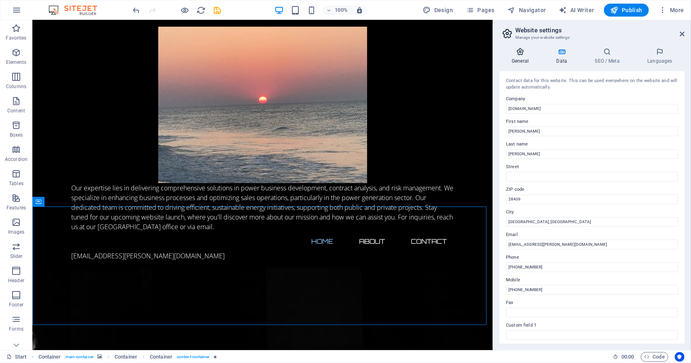
click at [519, 60] on h4 "General" at bounding box center [521, 56] width 44 height 17
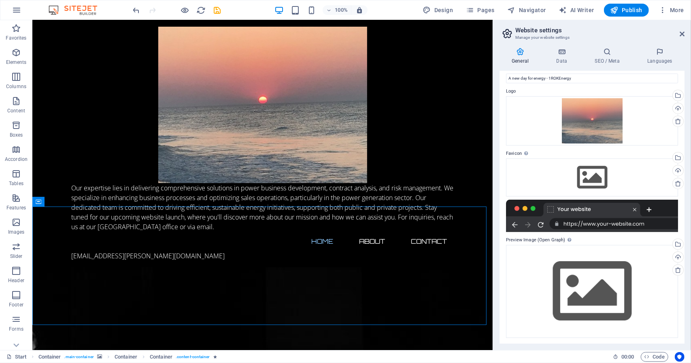
scroll to position [14, 0]
click at [563, 56] on h4 "Data" at bounding box center [563, 56] width 38 height 17
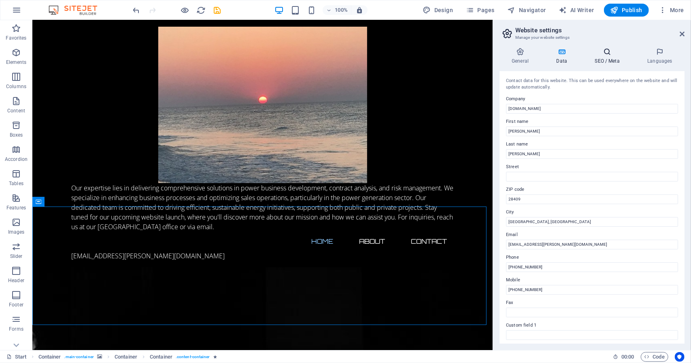
click at [611, 59] on h4 "SEO / Meta" at bounding box center [608, 56] width 53 height 17
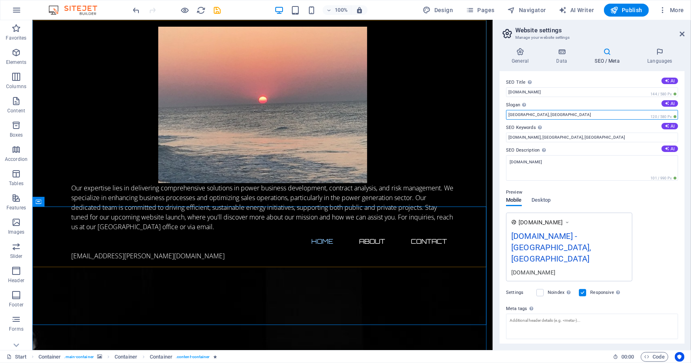
drag, startPoint x: 596, startPoint y: 134, endPoint x: 479, endPoint y: 109, distance: 120.0
type input "Wilmington, NC"
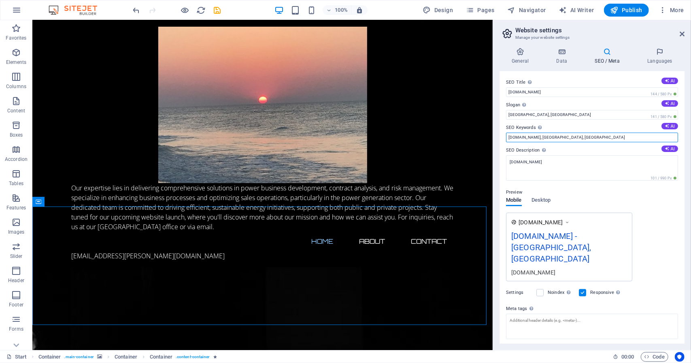
drag, startPoint x: 571, startPoint y: 135, endPoint x: 537, endPoint y: 136, distance: 34.0
click at [537, 136] on input "1rokenergy.com, Newbury, MA" at bounding box center [592, 138] width 172 height 10
type input "1rokenergy.com,Wilmington NC, Nuclear, Mega Project, Business Consulting, power"
click at [665, 234] on div "www.example.com 1rokenergy.com - Wilmington, NC 1rokenergy.com" at bounding box center [592, 247] width 172 height 69
click at [549, 200] on span "Desktop" at bounding box center [540, 200] width 19 height 11
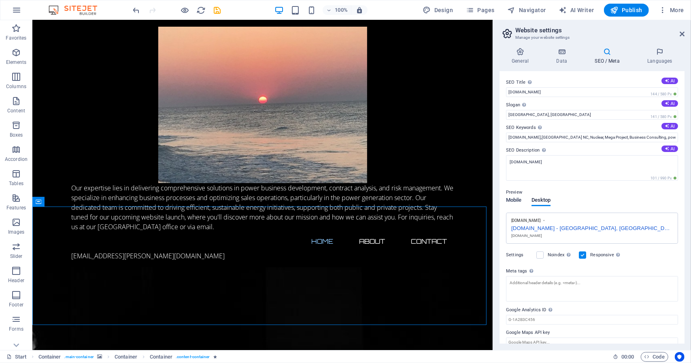
click at [517, 199] on span "Mobile" at bounding box center [514, 200] width 16 height 11
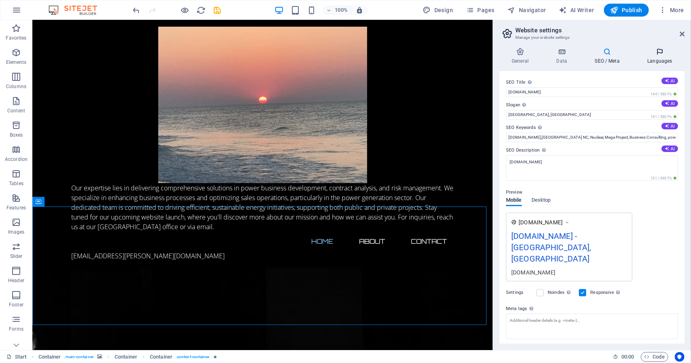
click at [660, 55] on icon at bounding box center [659, 52] width 49 height 8
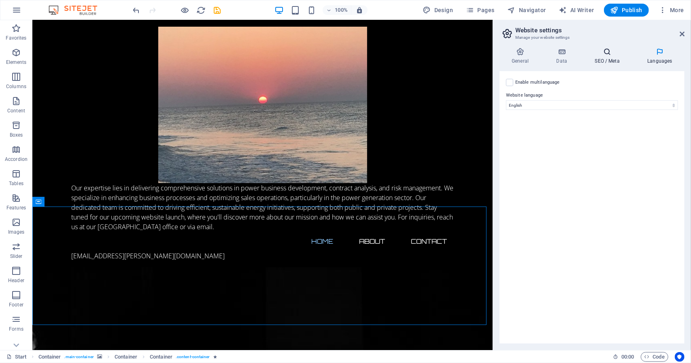
click at [606, 59] on h4 "SEO / Meta" at bounding box center [608, 56] width 53 height 17
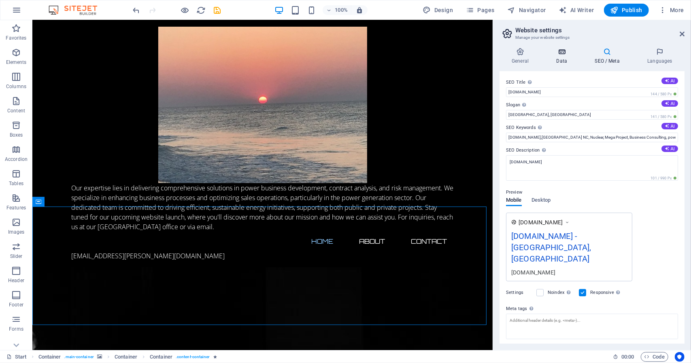
click at [555, 57] on h4 "Data" at bounding box center [563, 56] width 38 height 17
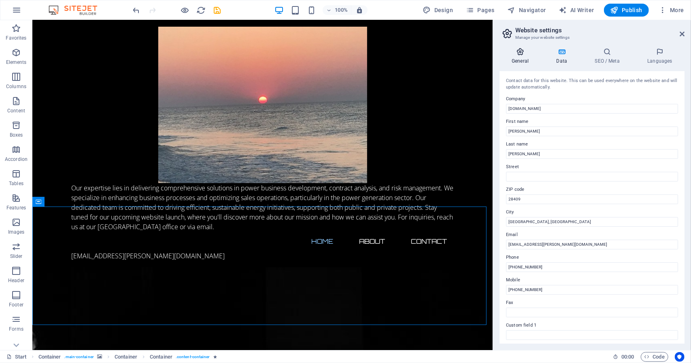
click at [521, 53] on icon at bounding box center [519, 52] width 41 height 8
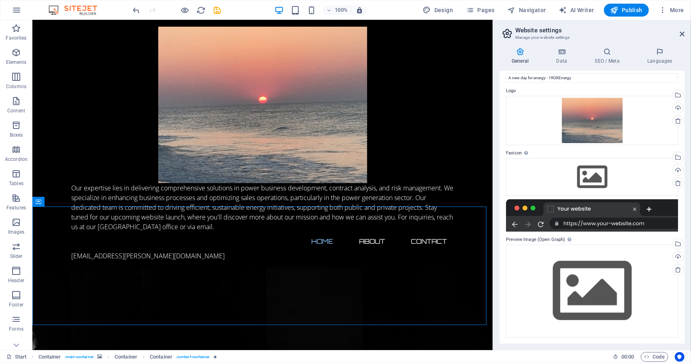
click at [508, 34] on icon at bounding box center [507, 33] width 12 height 11
click at [680, 34] on icon at bounding box center [681, 34] width 5 height 6
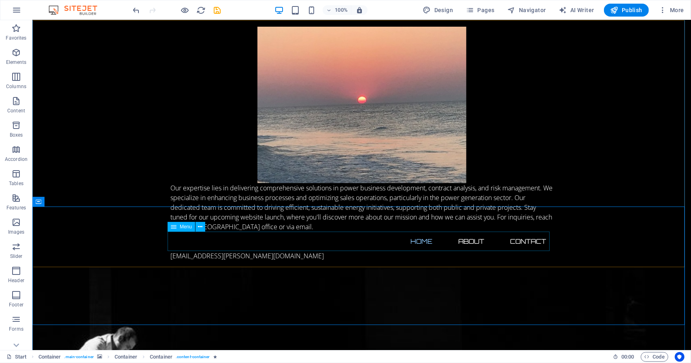
click at [461, 240] on nav "Home About Contact" at bounding box center [361, 240] width 382 height 19
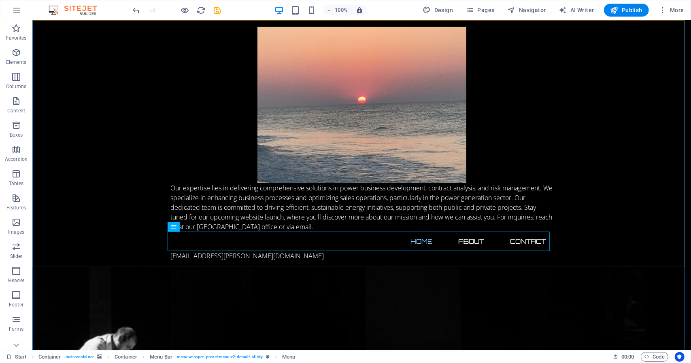
click at [498, 122] on div "Our expertise lies in delivering comprehensive solutions in power business deve…" at bounding box center [361, 143] width 658 height 247
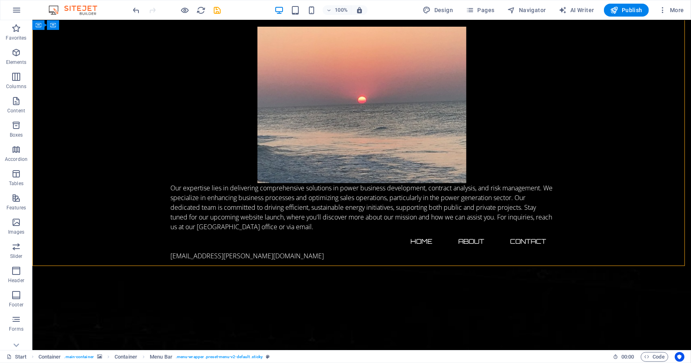
scroll to position [162, 0]
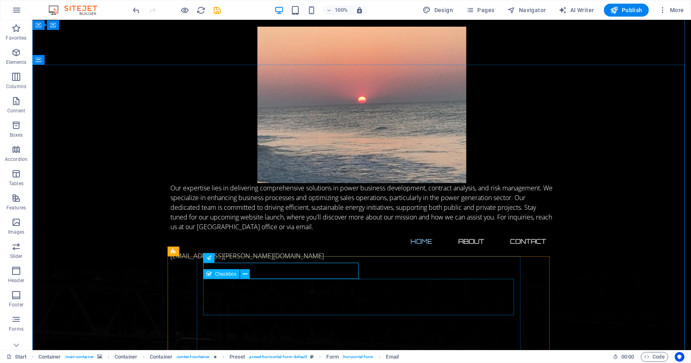
scroll to position [202, 0]
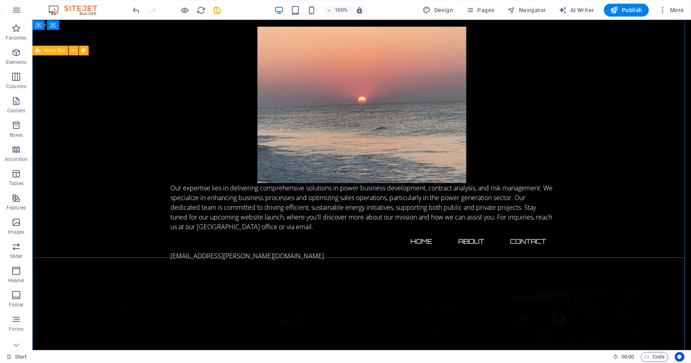
scroll to position [0, 0]
click at [630, 12] on span "Publish" at bounding box center [626, 10] width 32 height 8
checkbox input "false"
